Goal: Find specific page/section: Locate a particular part of the current website

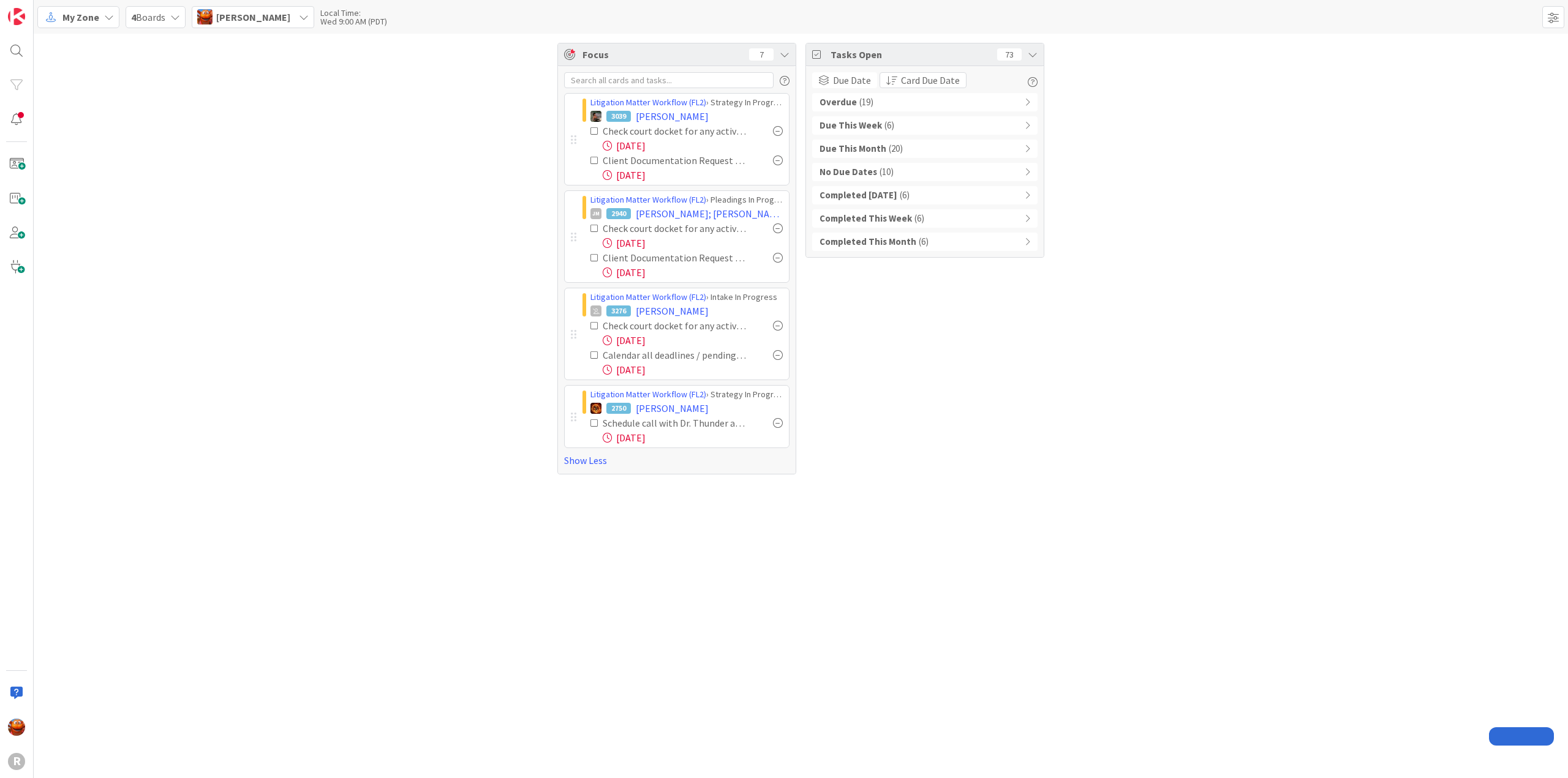
click at [88, 17] on span "My Zone" at bounding box center [81, 17] width 37 height 15
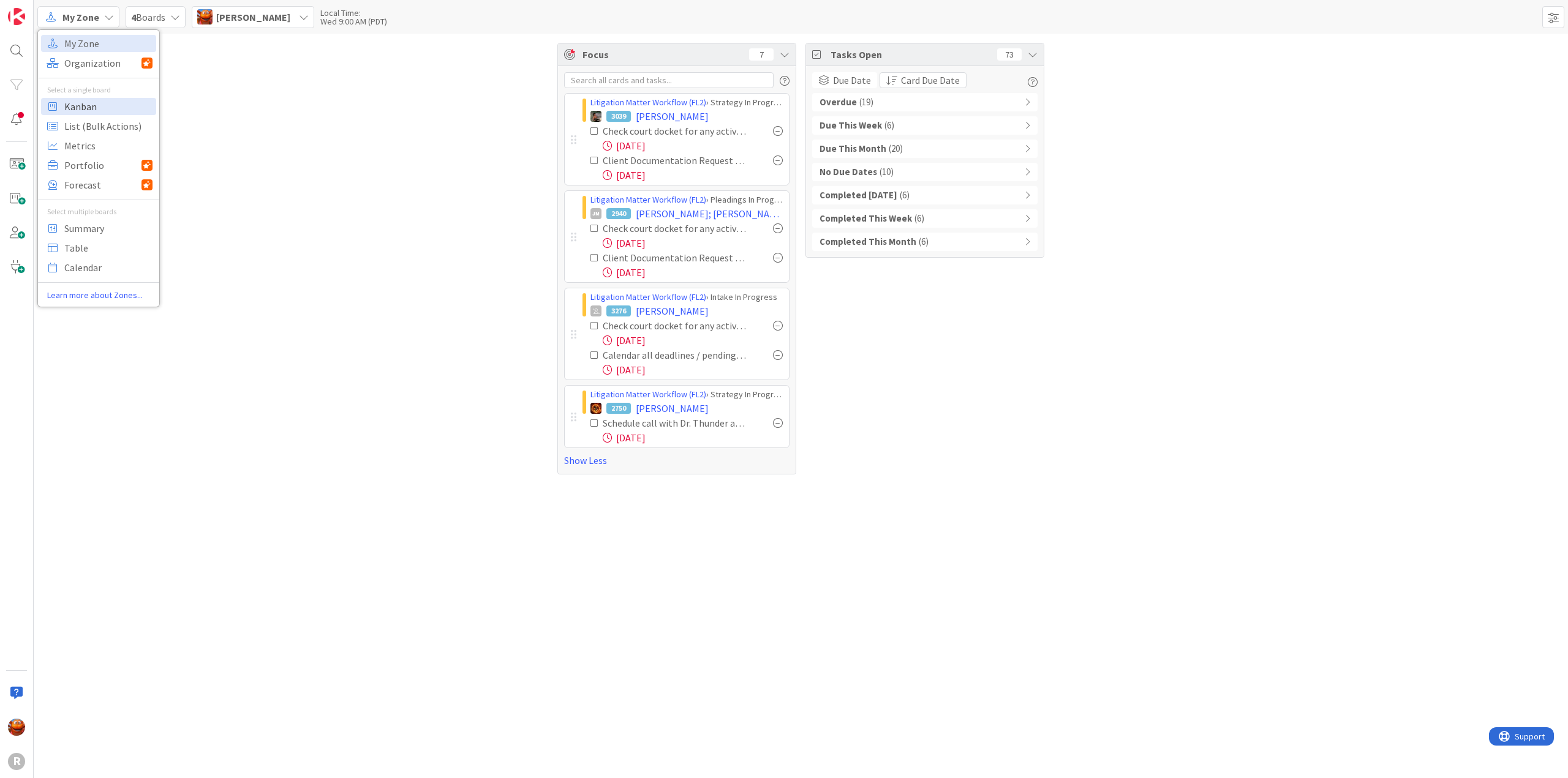
click at [82, 105] on span "Kanban" at bounding box center [108, 106] width 88 height 18
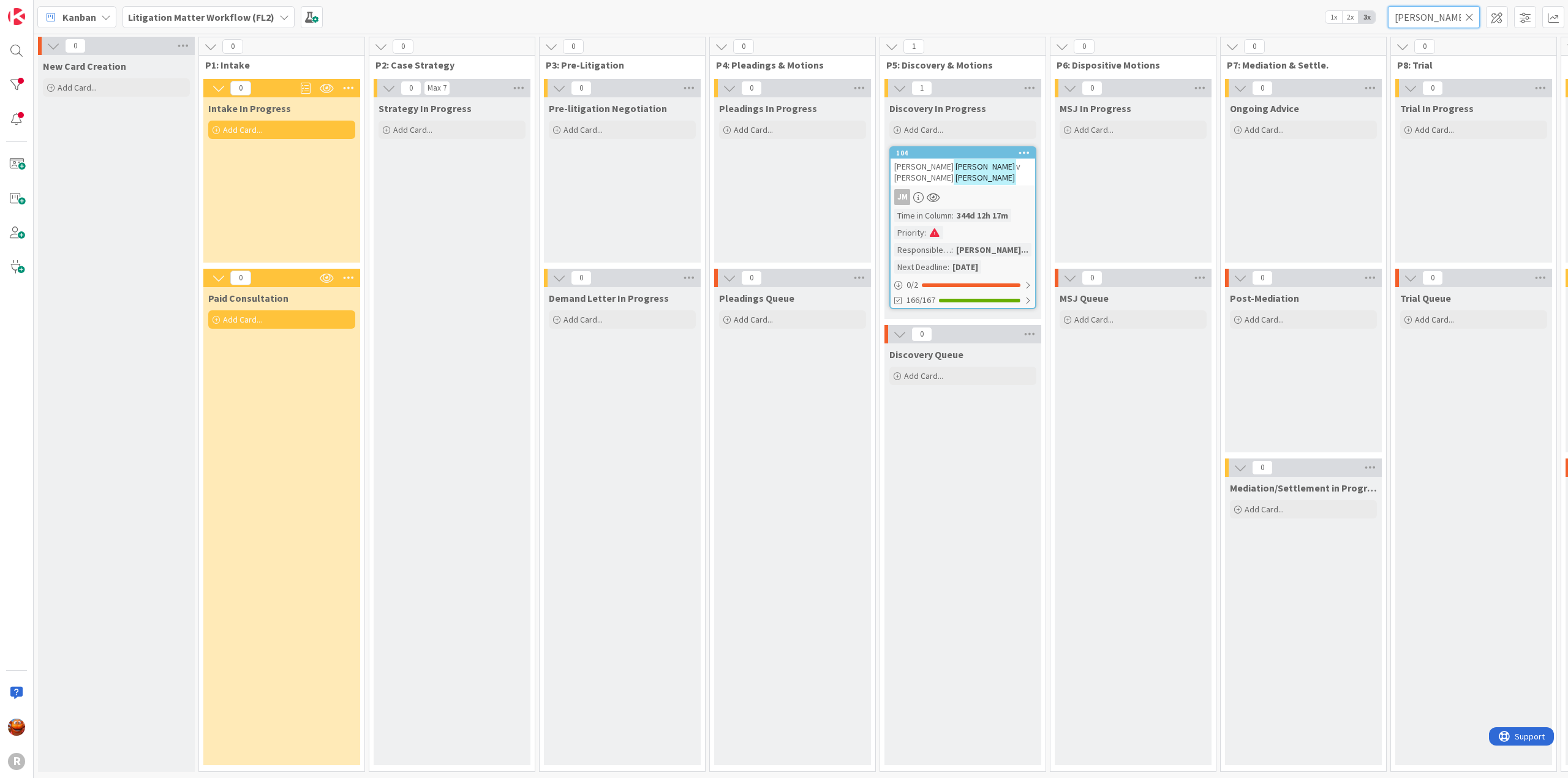
click at [1429, 14] on input "[PERSON_NAME]" at bounding box center [1434, 17] width 92 height 22
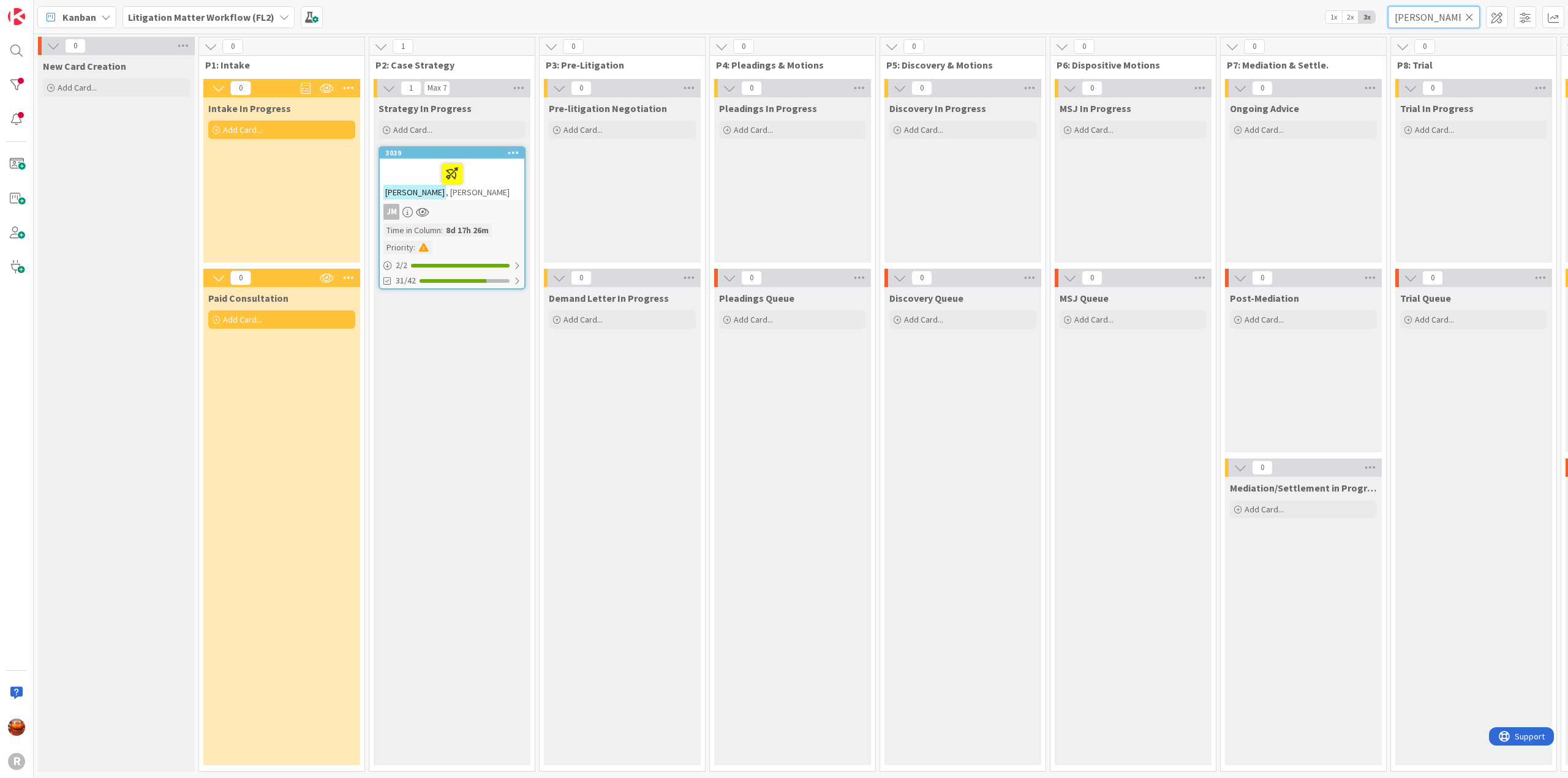
type input "nyhus"
click at [483, 210] on div "JM" at bounding box center [452, 212] width 145 height 16
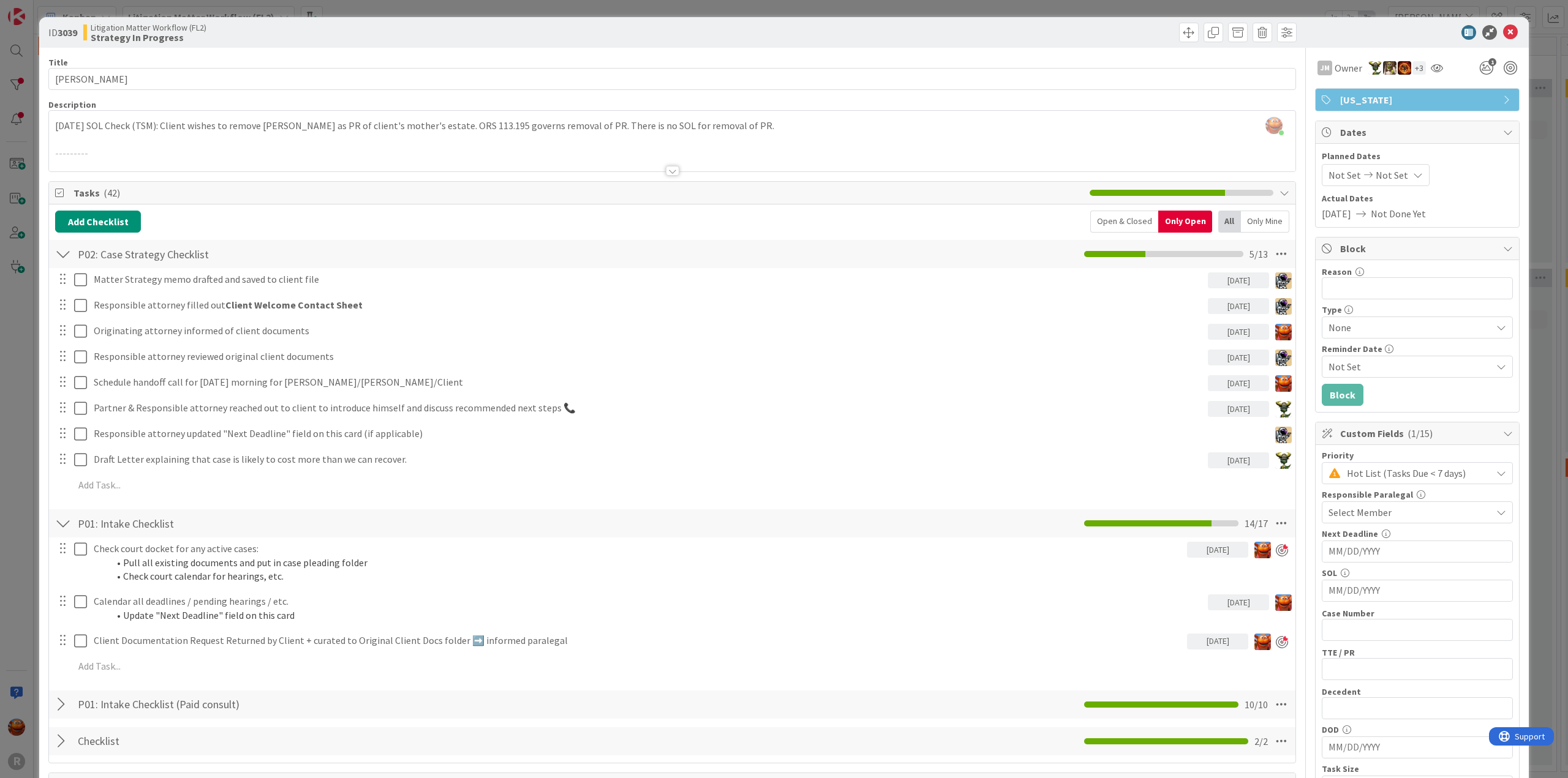
click at [1257, 224] on div "Only Mine" at bounding box center [1265, 222] width 49 height 22
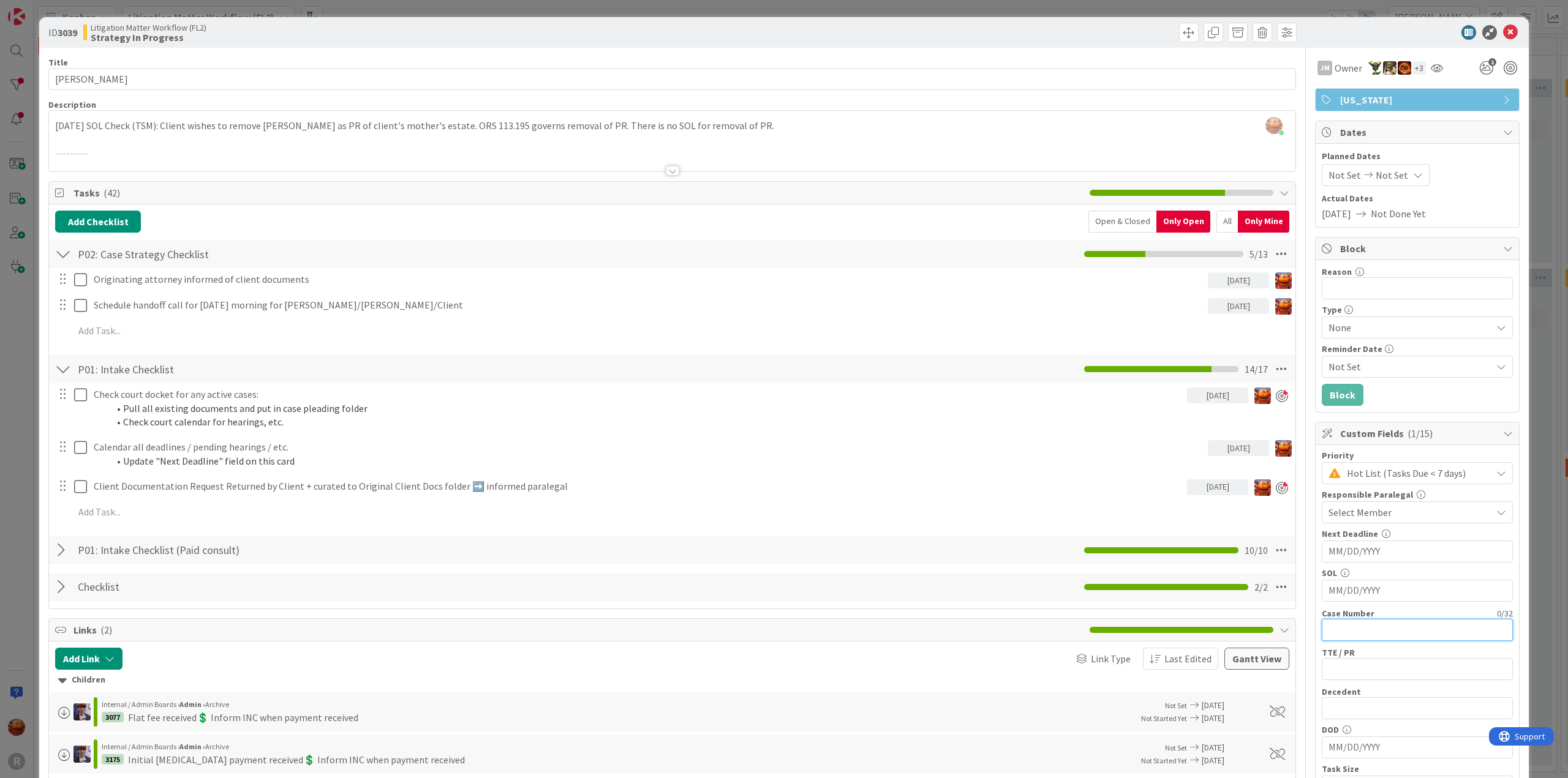
click at [1338, 630] on input "text" at bounding box center [1417, 630] width 191 height 22
type input "23PB03726"
click at [754, 129] on div "Kiara Adams joined 11 m ago 2025-10-09 SOL Check (TSM): Client wishes to remove…" at bounding box center [671, 141] width 1246 height 60
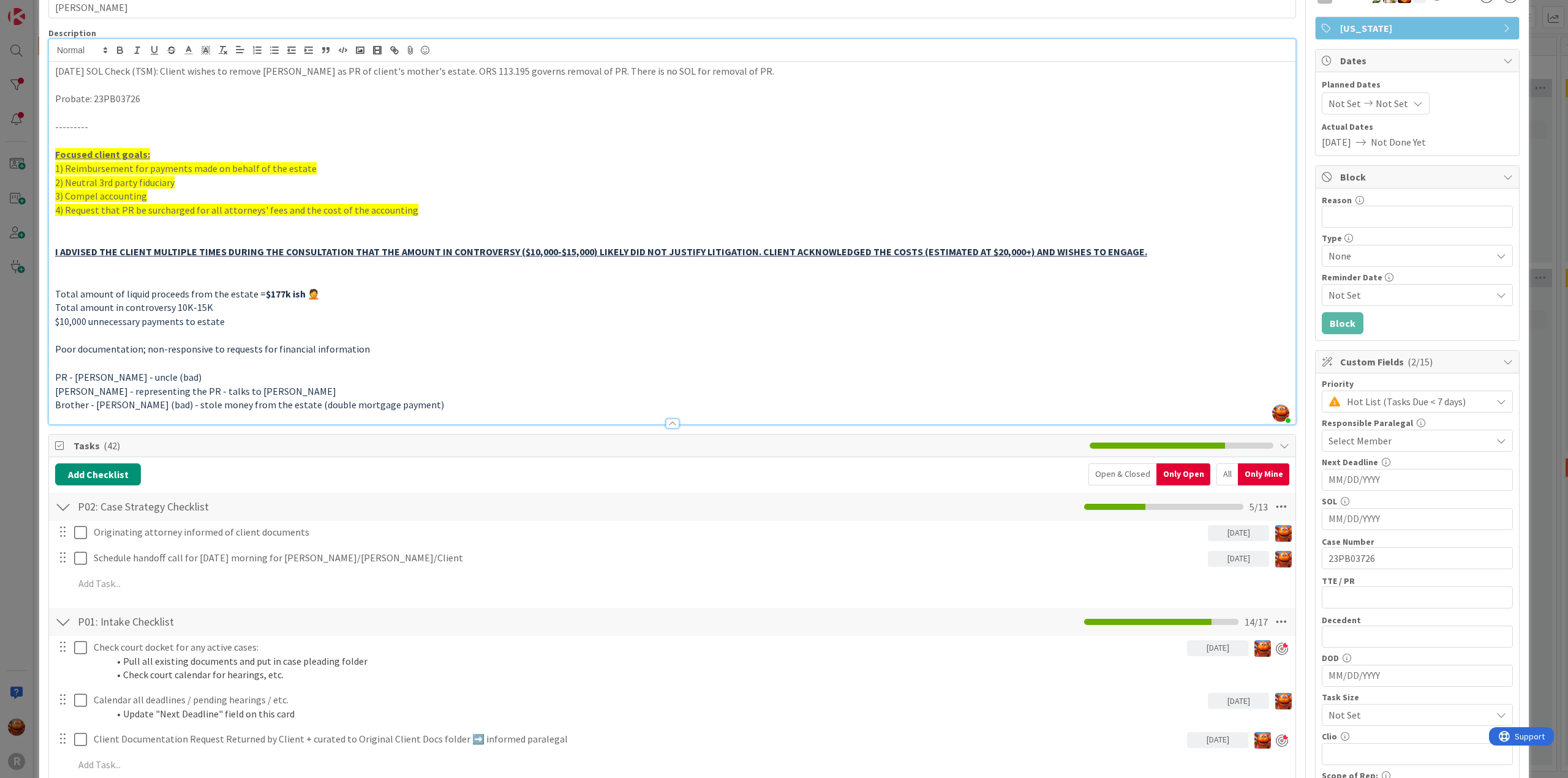
scroll to position [61, 0]
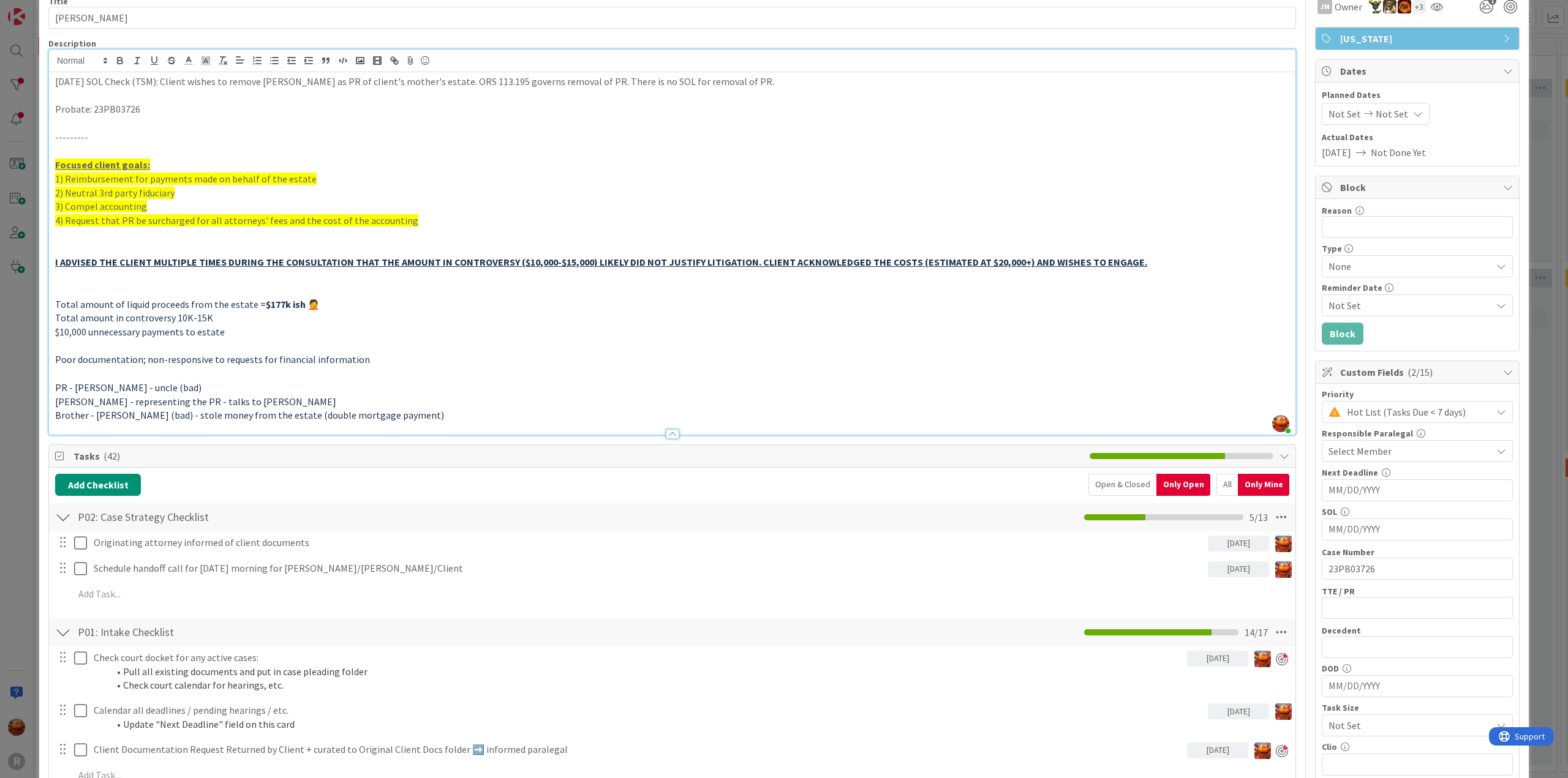
click at [88, 382] on span "PR - Phil Schnabel - uncle (bad)" at bounding box center [128, 387] width 146 height 12
click at [447, 414] on p "Brother - Geoff Walker (bad) - stole money from the estate (double mortgage pay…" at bounding box center [672, 415] width 1234 height 14
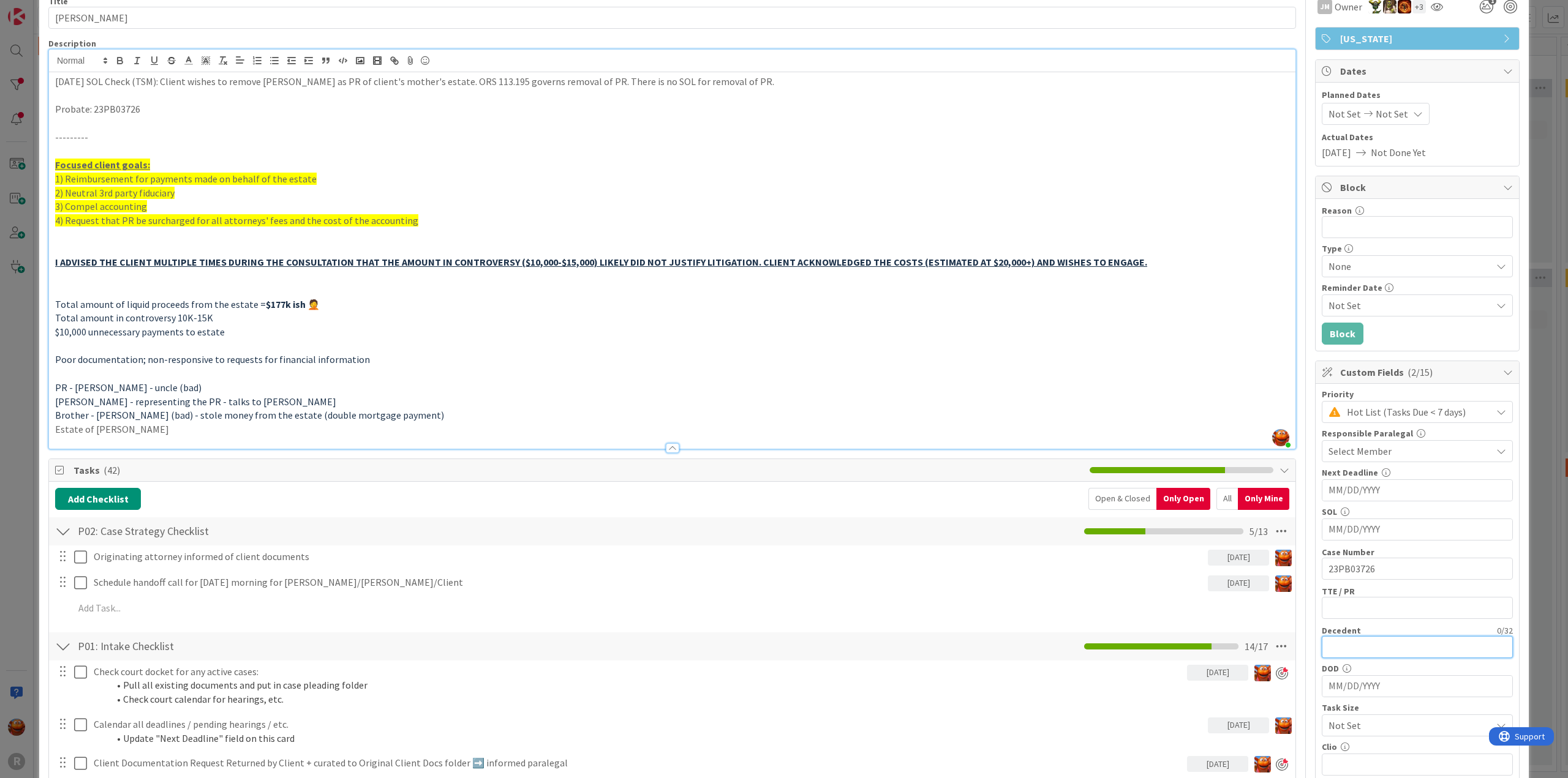
click at [1343, 641] on input "text" at bounding box center [1417, 647] width 191 height 22
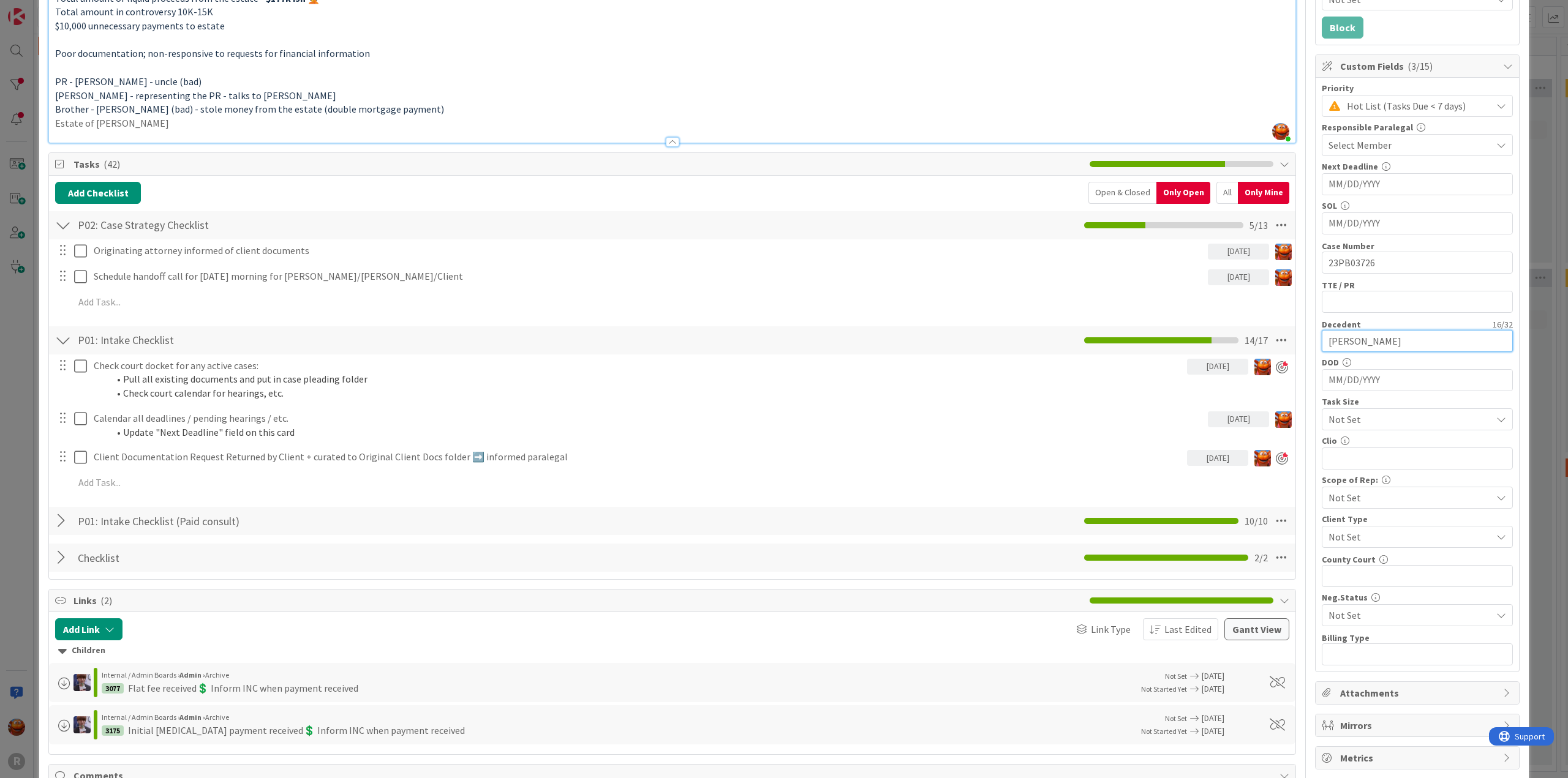
scroll to position [0, 0]
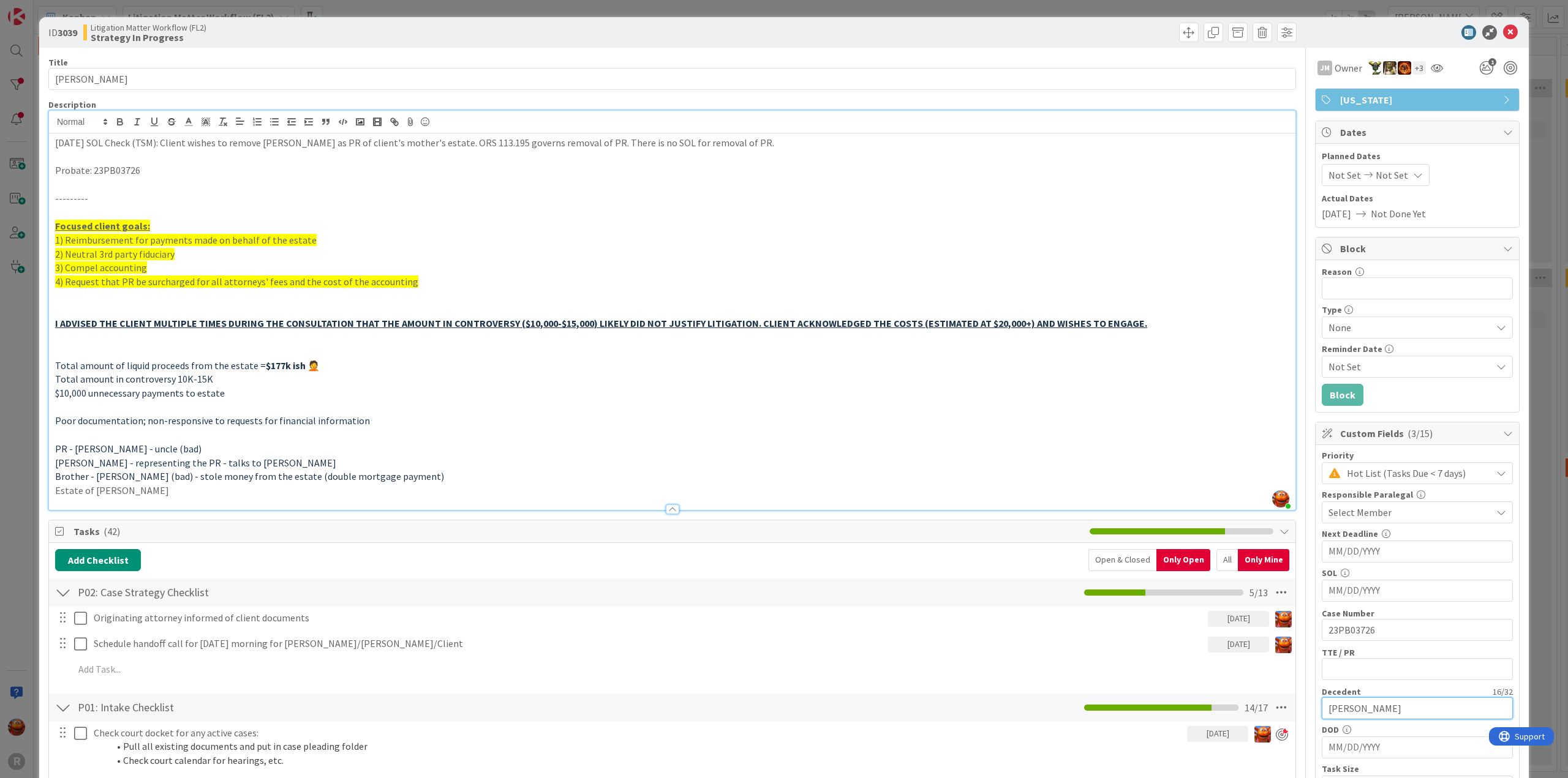
type input "Gail Dianne Nehl"
click at [1503, 28] on icon at bounding box center [1510, 33] width 15 height 15
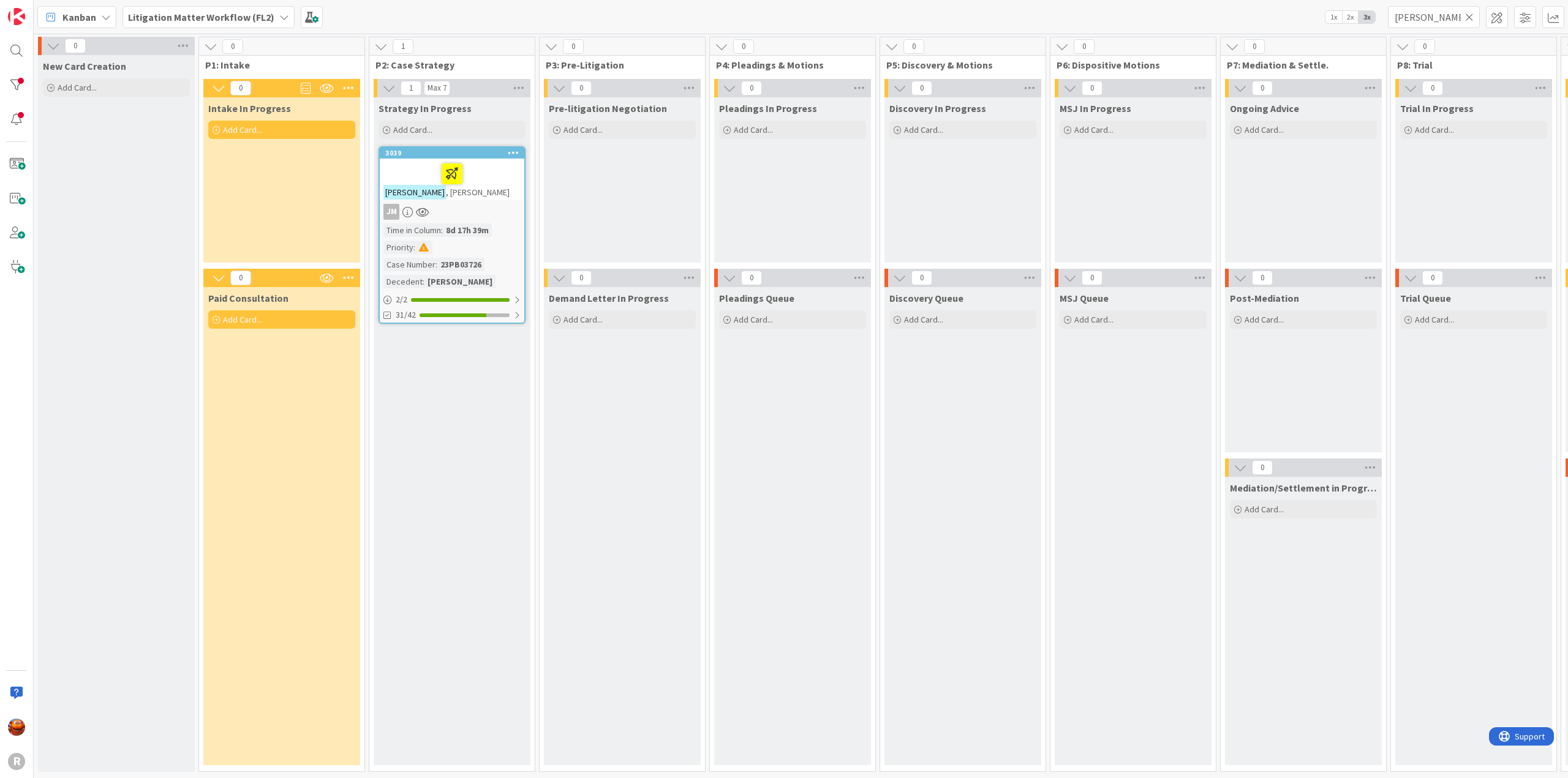
click at [1473, 16] on icon at bounding box center [1469, 17] width 9 height 11
